Goal: Information Seeking & Learning: Learn about a topic

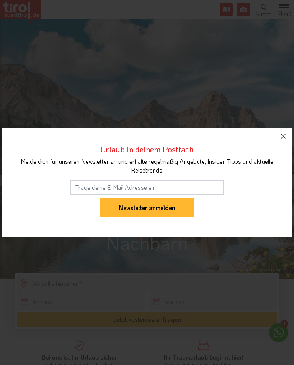
click at [289, 139] on button "button" at bounding box center [282, 136] width 17 height 17
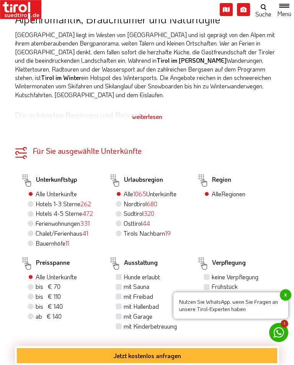
scroll to position [405, 0]
click at [36, 209] on label "Hotels 4-5 Sterne 472" at bounding box center [64, 213] width 57 height 8
radio input "true"
click at [33, 210] on input "Hotels 4-5 Sterne 472" at bounding box center [31, 212] width 5 height 5
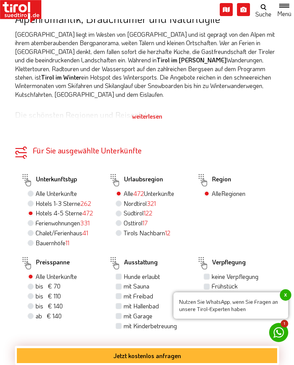
click at [36, 312] on label "ab € 140 ab CHF 131" at bounding box center [49, 316] width 26 height 8
radio input "true"
click at [32, 313] on input "ab € 140 ab CHF 131" at bounding box center [31, 315] width 5 height 5
click at [123, 282] on label "mit Sauna" at bounding box center [136, 286] width 26 height 8
checkbox input "true"
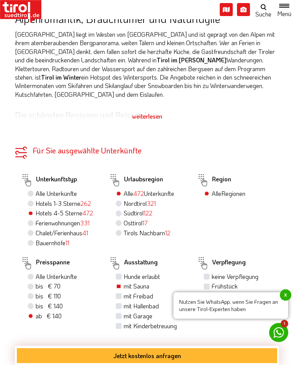
click at [120, 283] on input "mit Sauna" at bounding box center [119, 285] width 5 height 5
click at [123, 292] on label "mit Freibad" at bounding box center [137, 296] width 29 height 8
checkbox input "true"
click at [118, 293] on input "mit Freibad" at bounding box center [119, 295] width 5 height 5
click at [123, 312] on label "mit Garage" at bounding box center [137, 316] width 29 height 8
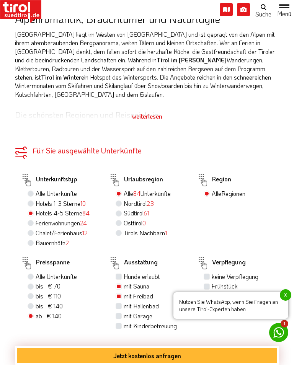
checkbox input "true"
click at [119, 313] on input "mit Garage" at bounding box center [119, 315] width 5 height 5
click at [123, 302] on label "mit Hallenbad" at bounding box center [140, 306] width 35 height 8
checkbox input "true"
click at [118, 303] on input "mit Hallenbad" at bounding box center [119, 305] width 5 height 5
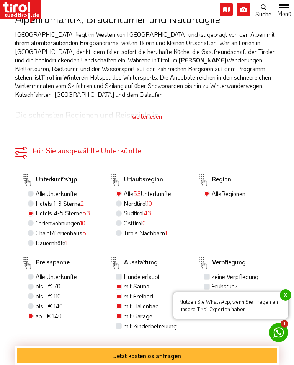
click at [123, 209] on label "Südtirol 43" at bounding box center [137, 213] width 28 height 8
radio input "true"
click at [121, 210] on input "Südtirol 43" at bounding box center [119, 212] width 5 height 5
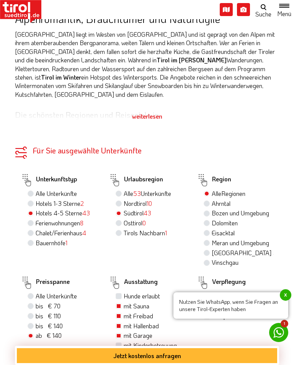
click at [212, 239] on label "Meran und Umgebung" at bounding box center [239, 243] width 57 height 8
radio input "true"
click at [210, 240] on input "Meran und Umgebung" at bounding box center [207, 242] width 5 height 5
click at [216, 248] on label "[GEOGRAPHIC_DATA] Süden" at bounding box center [241, 252] width 60 height 8
radio input "true"
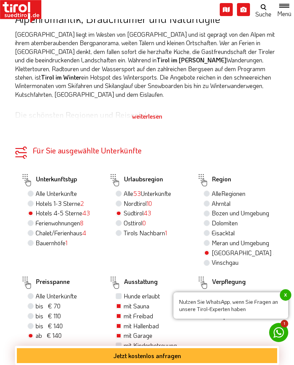
click at [210, 250] on input "[GEOGRAPHIC_DATA] Süden" at bounding box center [207, 252] width 5 height 5
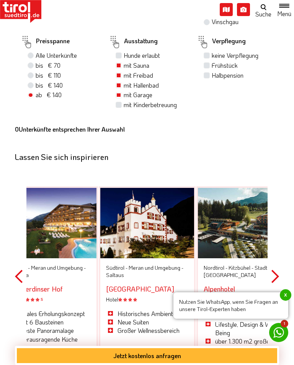
scroll to position [647, 0]
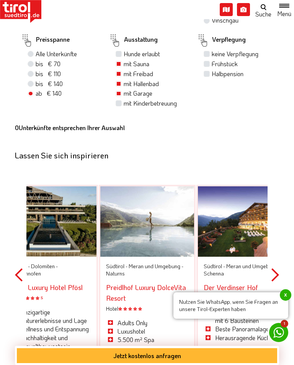
click at [18, 274] on button "Previous" at bounding box center [19, 274] width 8 height 223
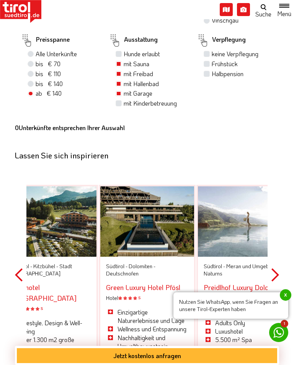
click at [22, 276] on button "Previous" at bounding box center [19, 274] width 8 height 223
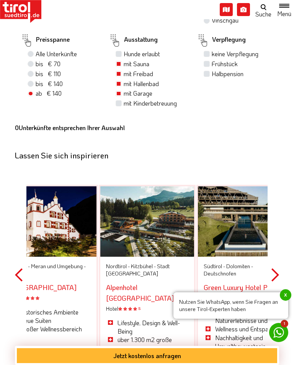
click at [277, 276] on button "Next" at bounding box center [275, 274] width 8 height 223
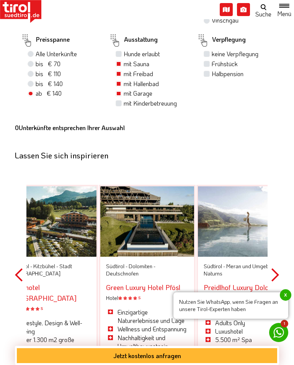
click at [277, 279] on button "Next" at bounding box center [275, 274] width 8 height 223
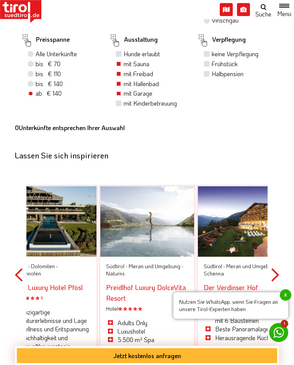
click at [278, 274] on button "Next" at bounding box center [275, 274] width 8 height 223
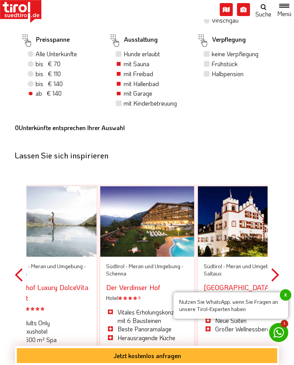
click at [278, 272] on button "Next" at bounding box center [275, 274] width 8 height 223
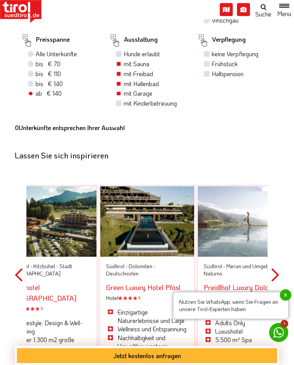
click at [278, 267] on button "Next" at bounding box center [275, 274] width 8 height 223
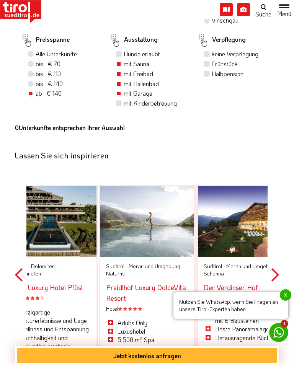
click at [278, 277] on button "Next" at bounding box center [275, 274] width 8 height 223
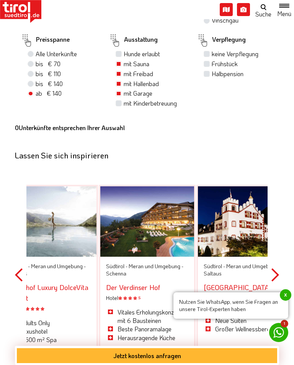
click at [277, 273] on button "Next" at bounding box center [275, 274] width 8 height 223
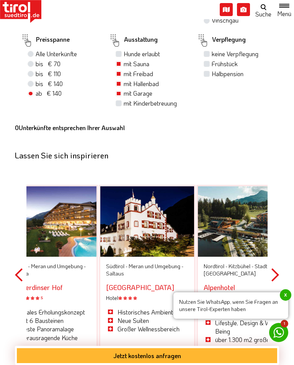
click at [277, 273] on button "Next" at bounding box center [275, 274] width 8 height 223
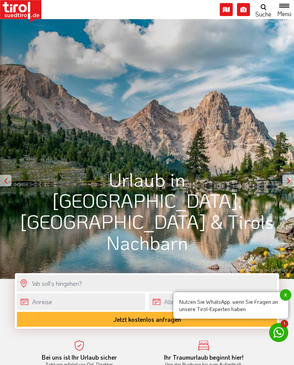
scroll to position [0, 0]
click at [288, 5] on button "Toggle navigation" at bounding box center [283, 9] width 19 height 15
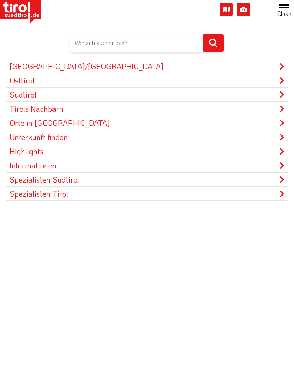
click at [32, 94] on link "Südtirol" at bounding box center [147, 95] width 282 height 14
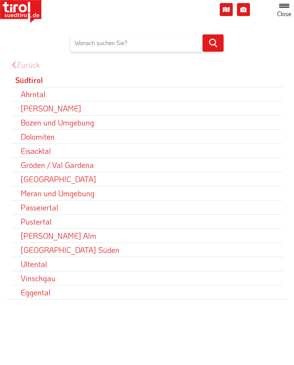
click at [64, 249] on link "[GEOGRAPHIC_DATA] Süden" at bounding box center [146, 250] width 271 height 14
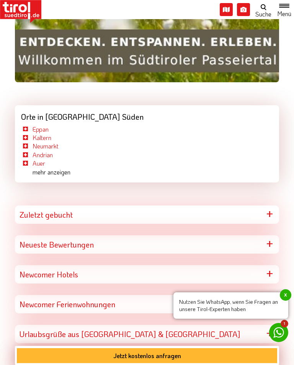
scroll to position [3732, 0]
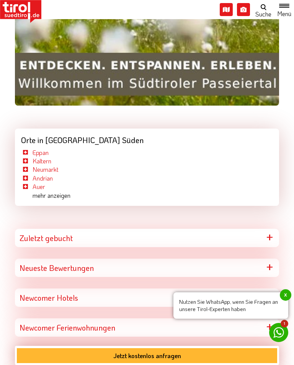
click at [45, 157] on link "Kaltern" at bounding box center [41, 161] width 19 height 8
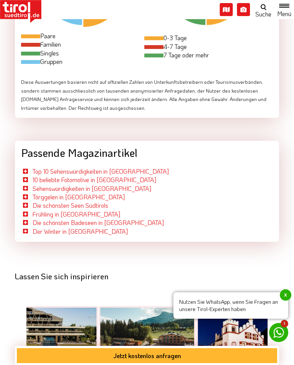
scroll to position [2252, 0]
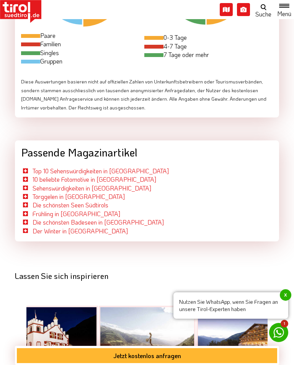
click at [52, 201] on link "Die schönsten Seen Südtirols" at bounding box center [70, 205] width 76 height 8
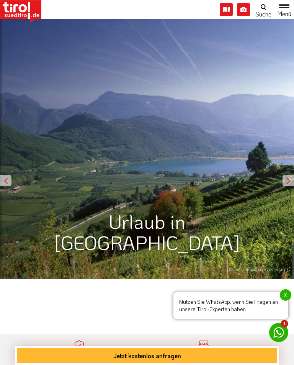
scroll to position [2263, 0]
